Goal: Check status: Check status

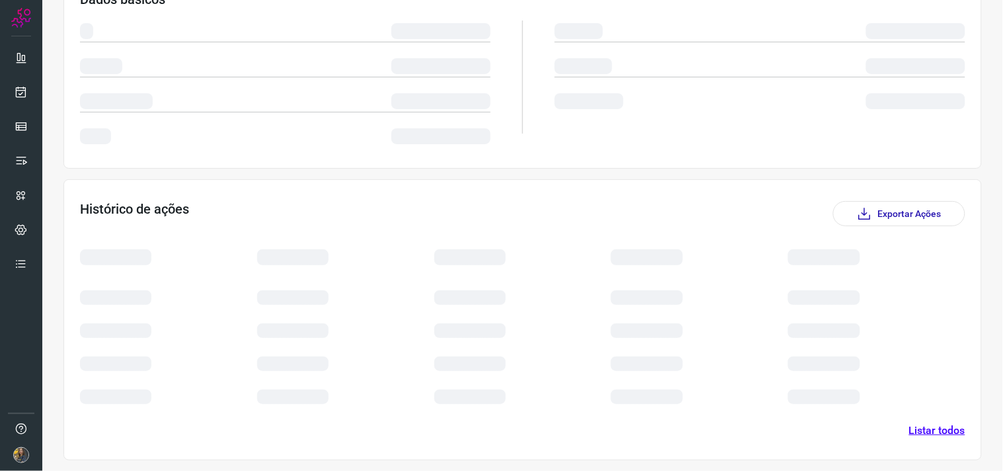
scroll to position [227, 0]
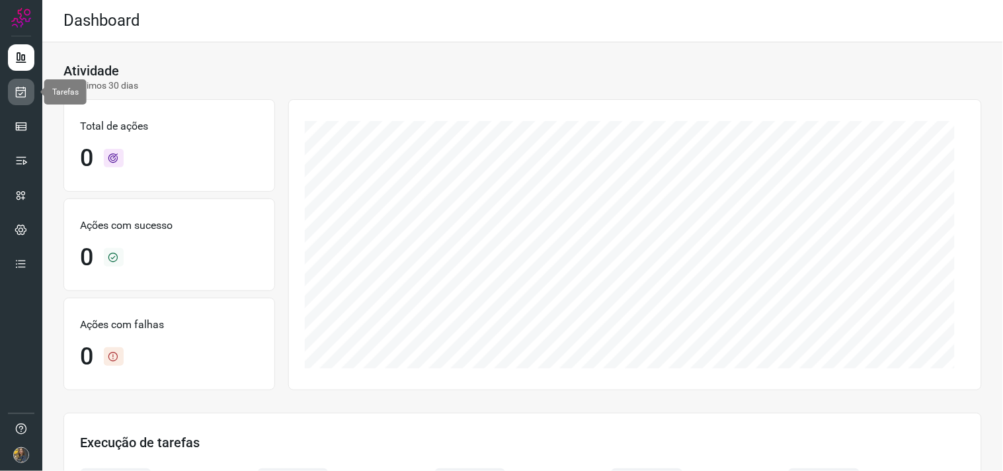
click at [14, 89] on link at bounding box center [21, 92] width 26 height 26
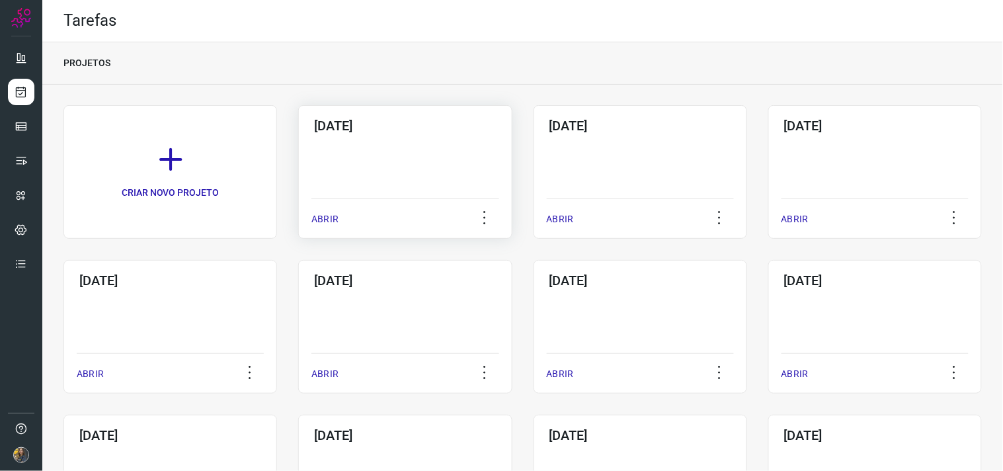
click at [352, 170] on div "[DATE] ABRIR" at bounding box center [404, 171] width 213 height 133
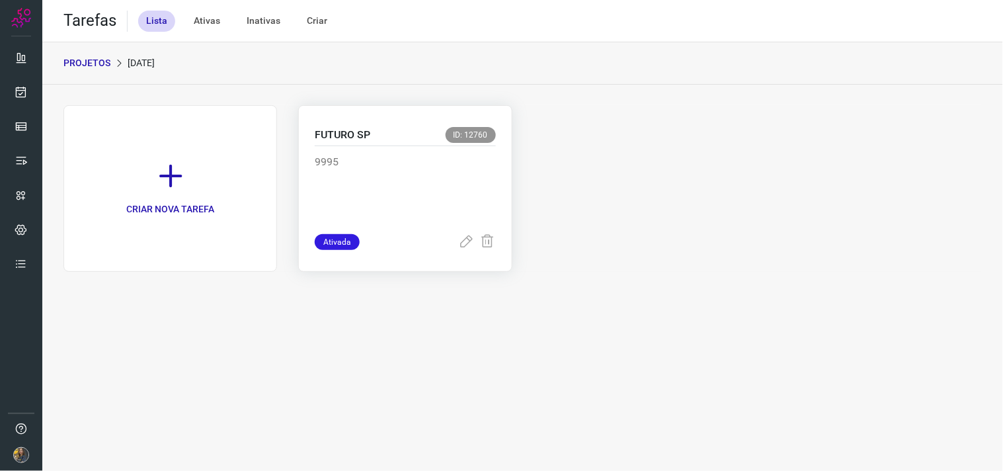
click at [362, 147] on div "9995" at bounding box center [405, 190] width 180 height 88
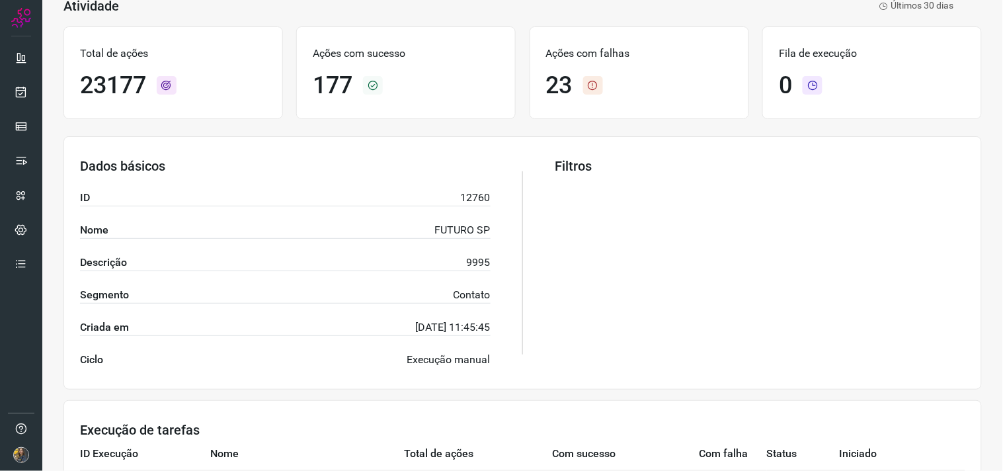
scroll to position [212, 0]
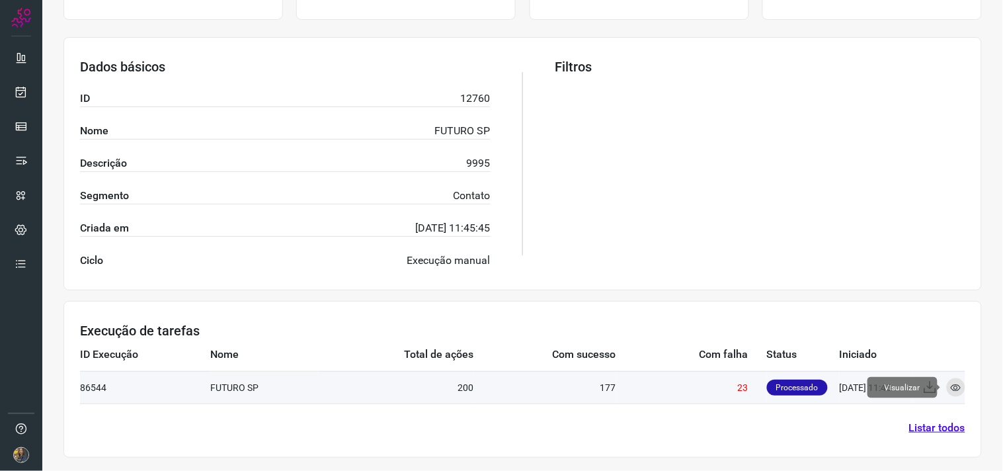
click at [950, 385] on icon at bounding box center [955, 387] width 11 height 11
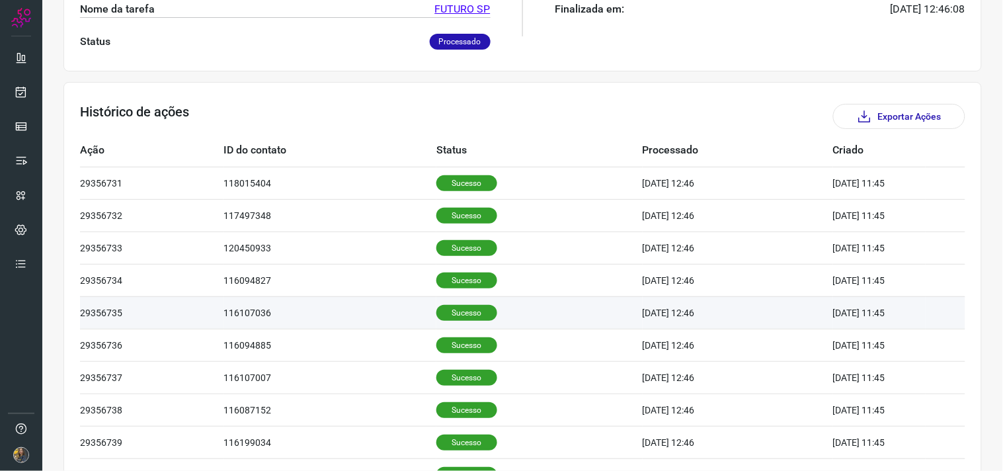
scroll to position [399, 0]
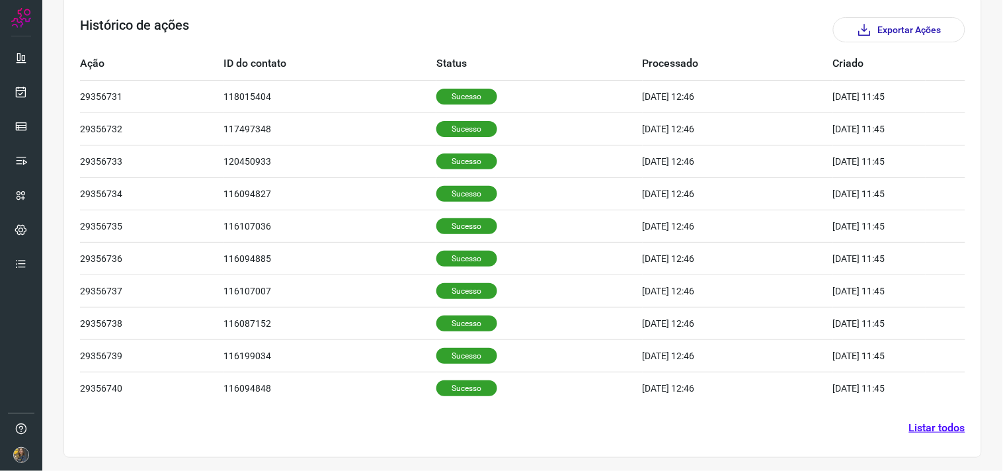
click at [909, 428] on link "Listar todos" at bounding box center [937, 428] width 56 height 16
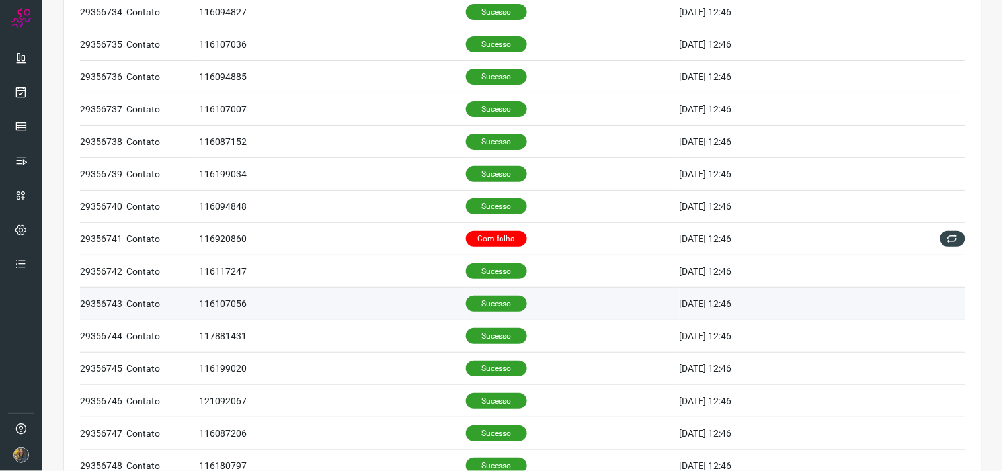
scroll to position [220, 0]
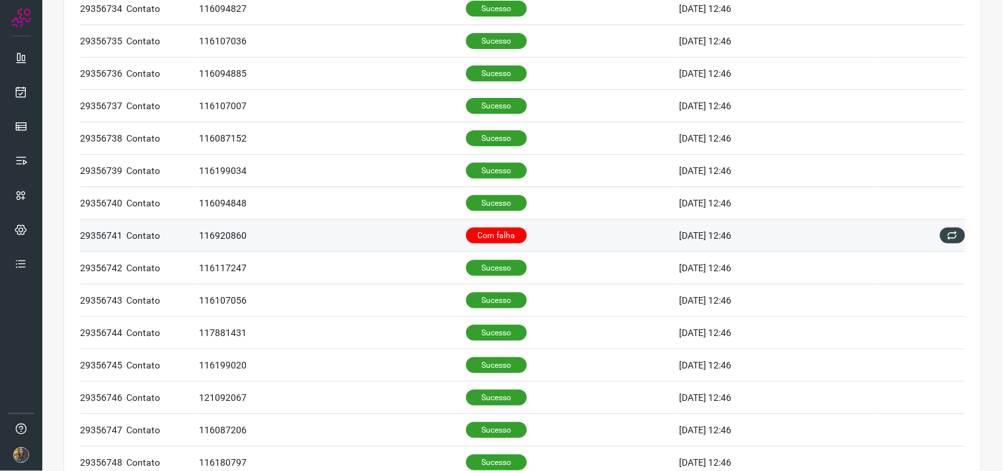
click at [523, 236] on td "Com falha" at bounding box center [572, 235] width 213 height 32
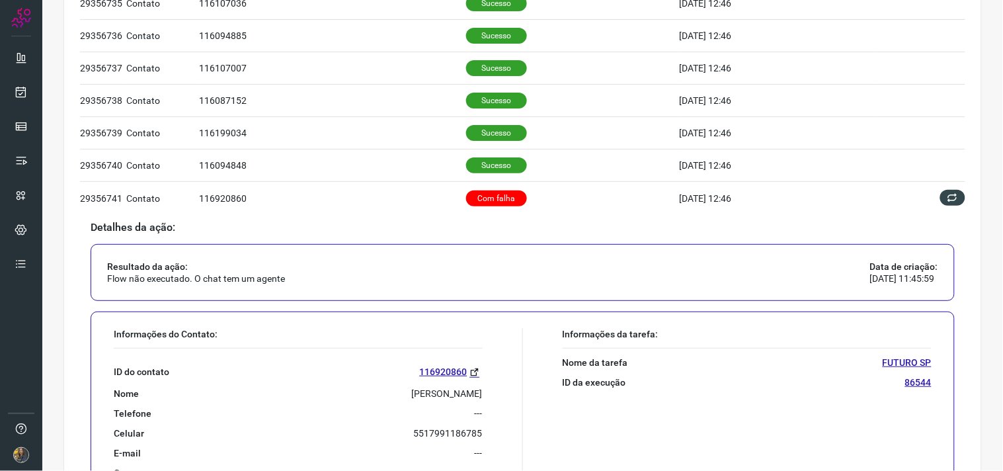
scroll to position [293, 0]
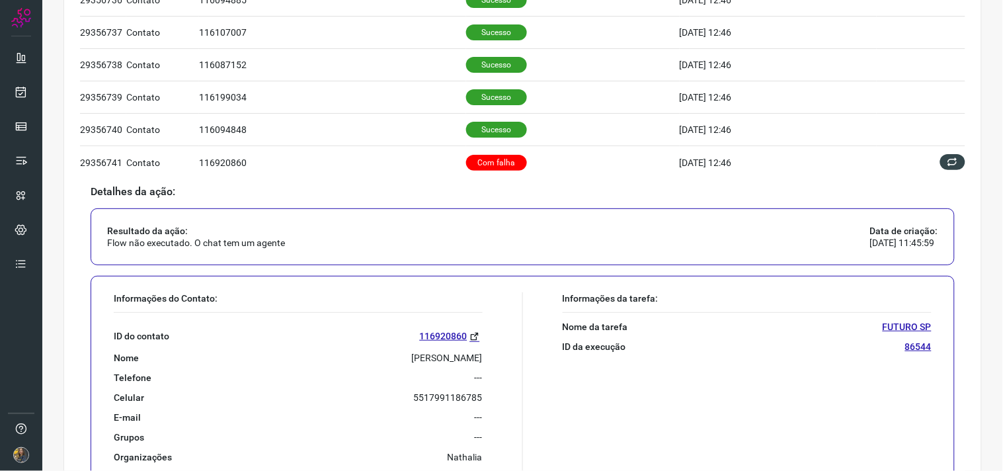
click at [413, 358] on p "[PERSON_NAME]" at bounding box center [447, 358] width 71 height 12
copy p "[PERSON_NAME]"
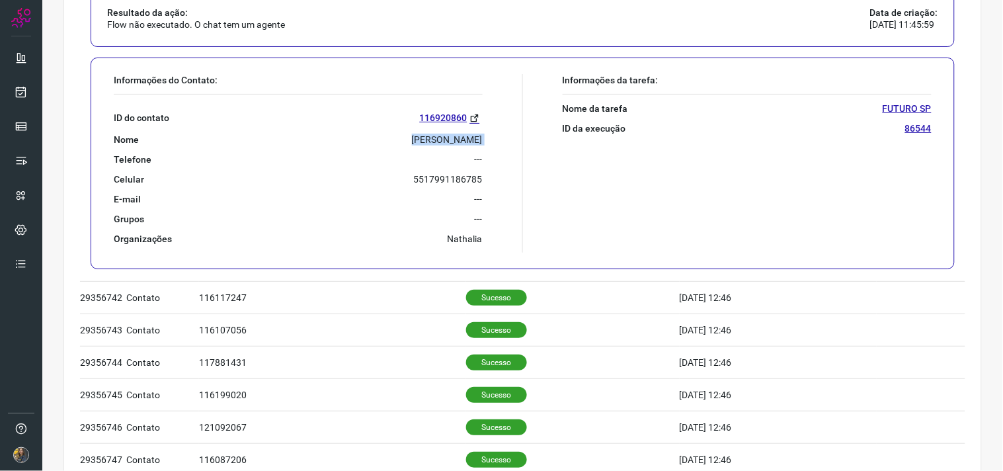
scroll to position [147, 0]
